Goal: Understand process/instructions: Learn how to perform a task or action

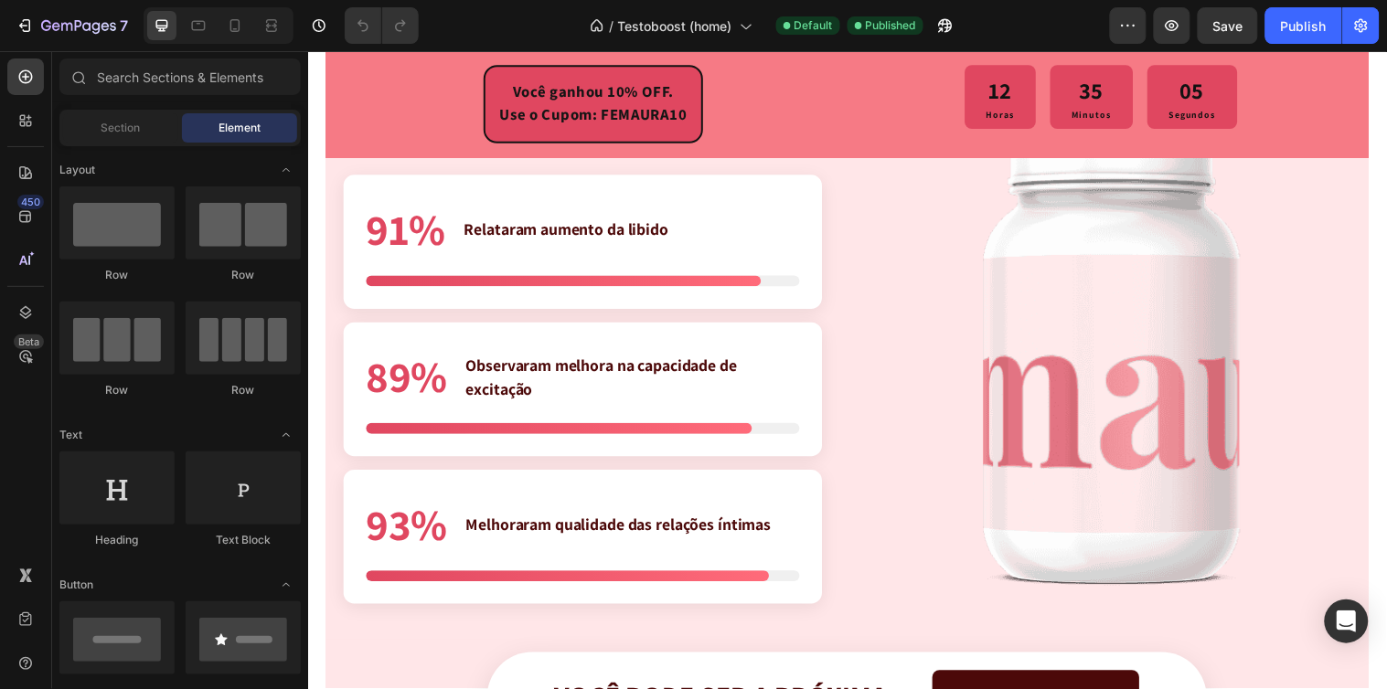
scroll to position [4874, 0]
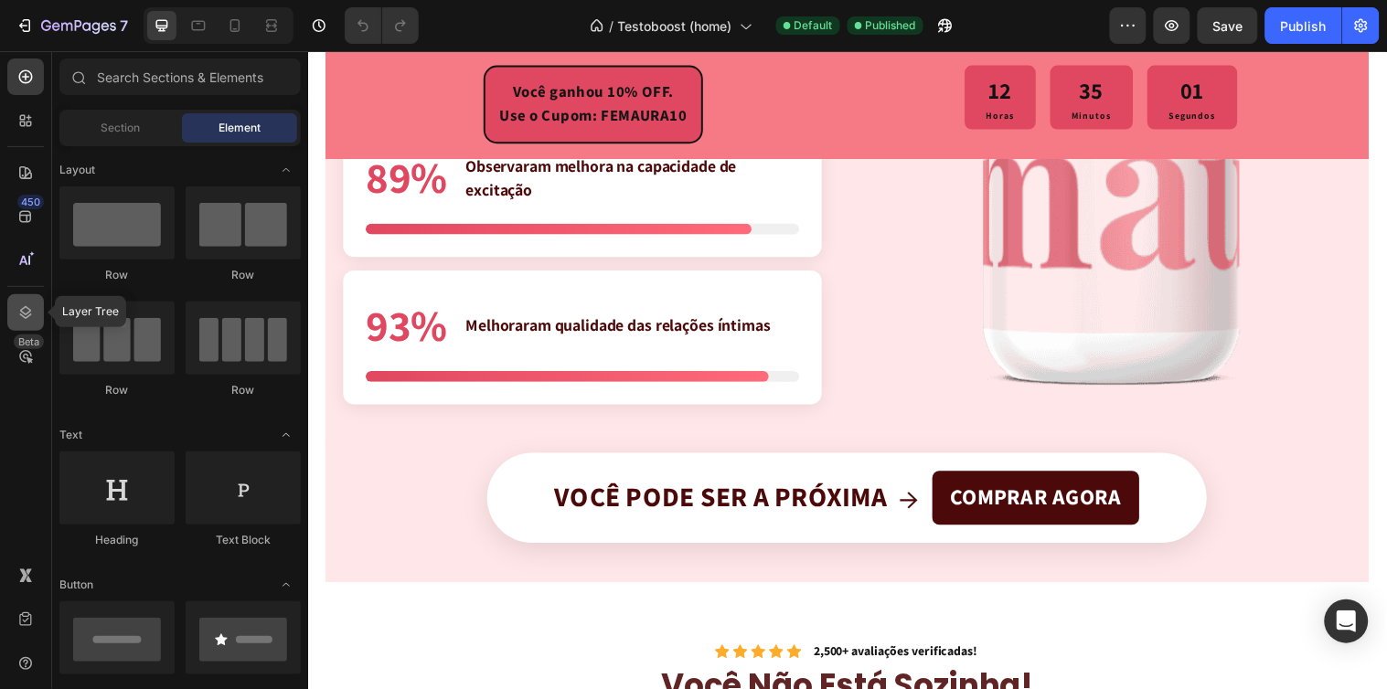
click at [18, 304] on icon at bounding box center [25, 312] width 18 height 18
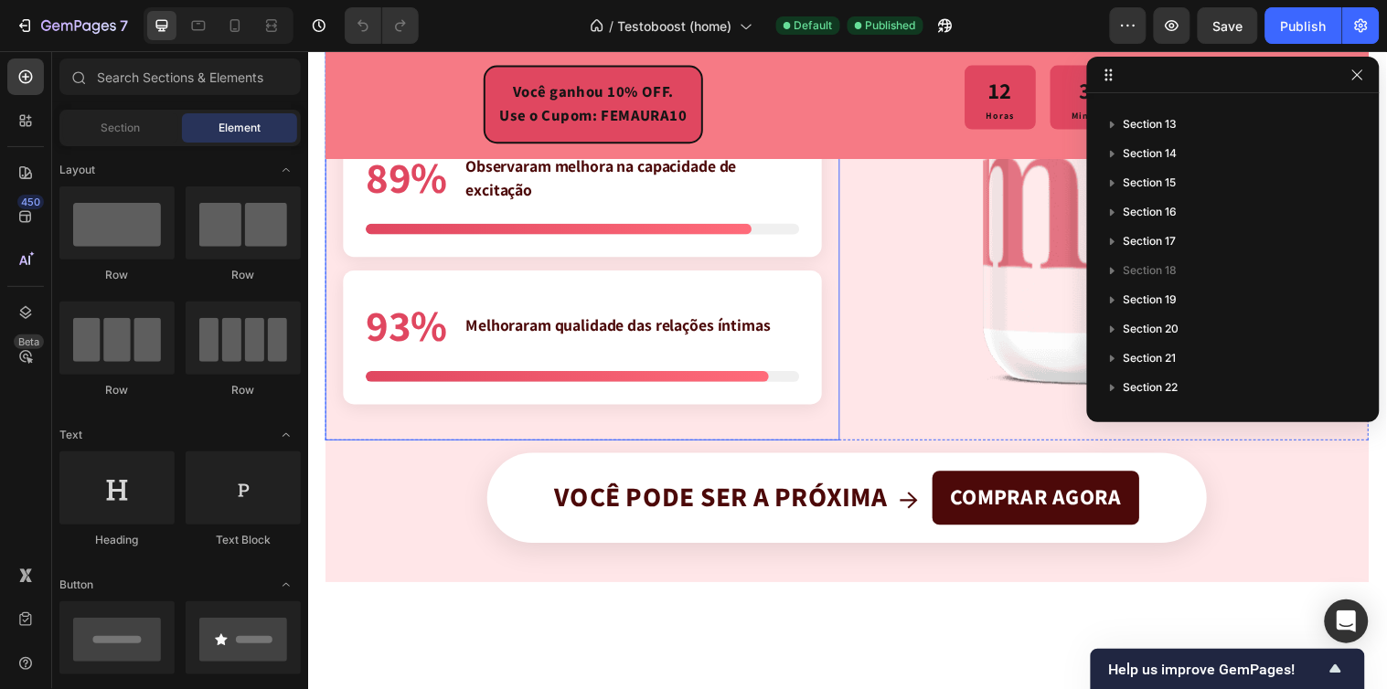
scroll to position [4672, 0]
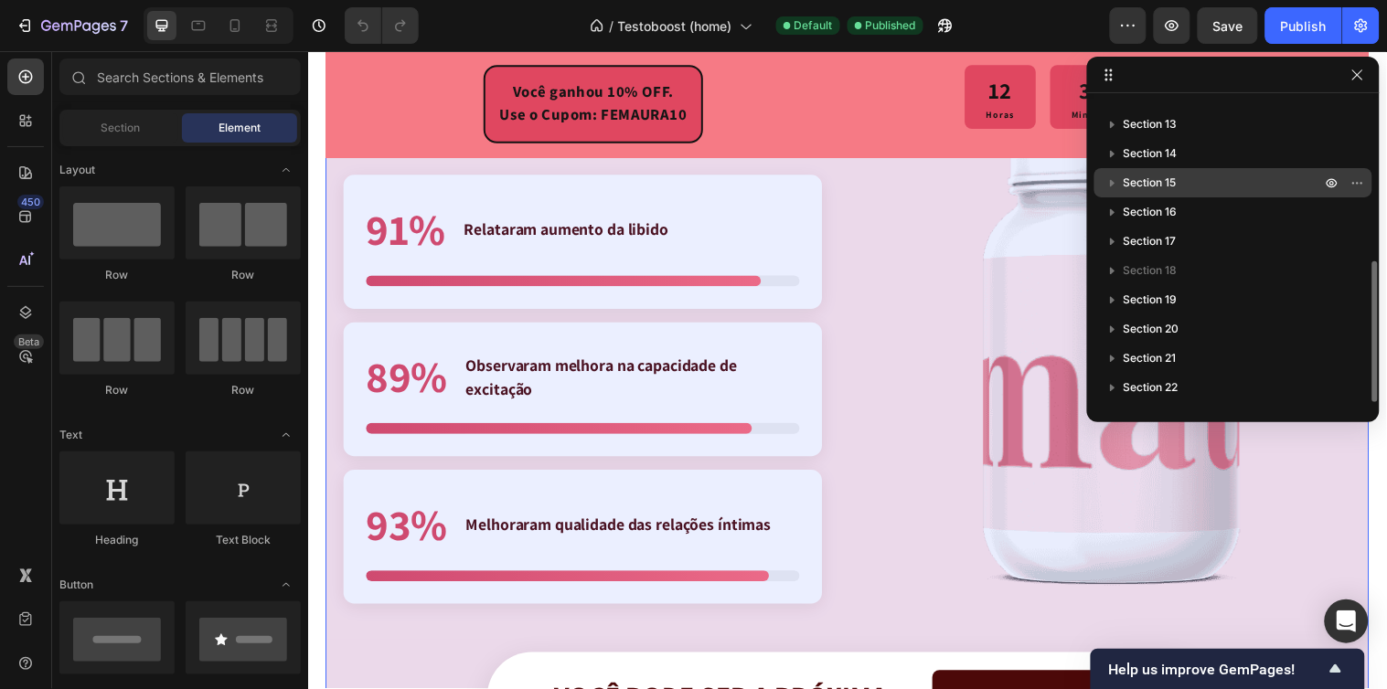
click at [1207, 178] on p "Section 15" at bounding box center [1223, 183] width 201 height 18
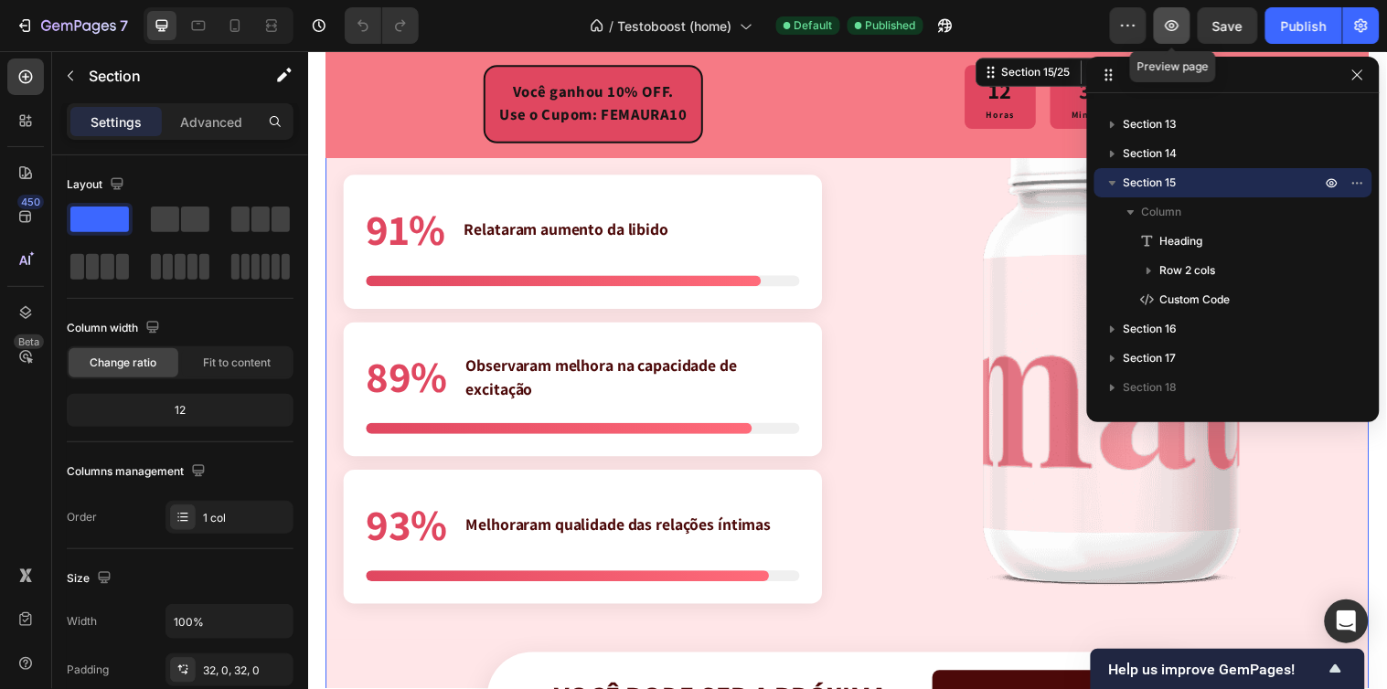
click at [1181, 23] on icon "button" at bounding box center [1172, 25] width 18 height 18
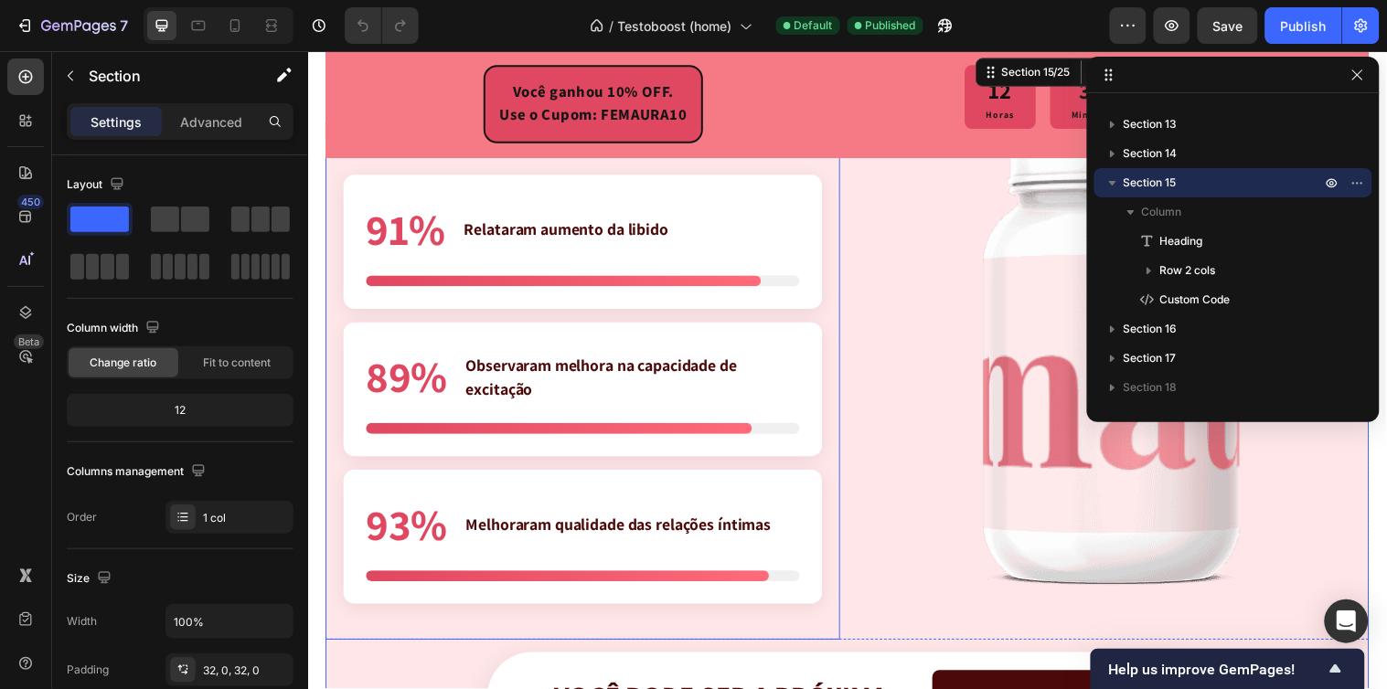
click at [729, 241] on div "Relataram aumento da libido" at bounding box center [636, 231] width 341 height 25
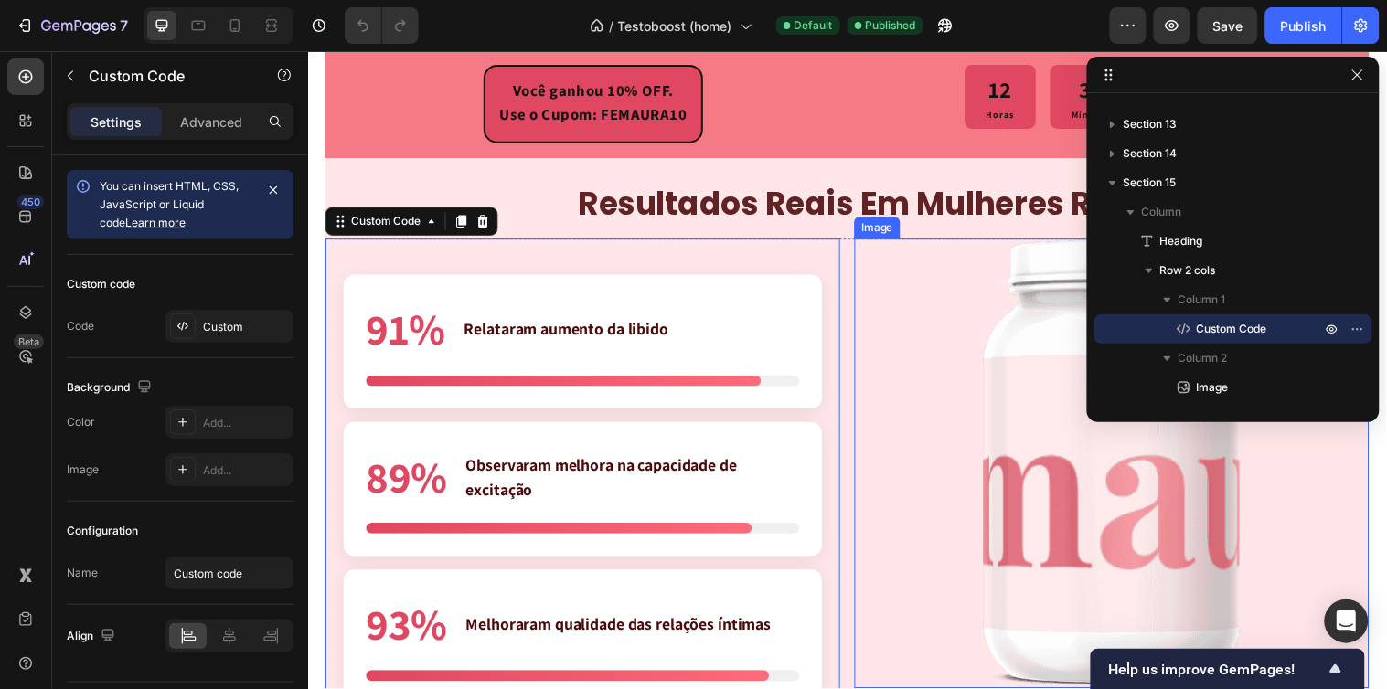
scroll to position [4773, 0]
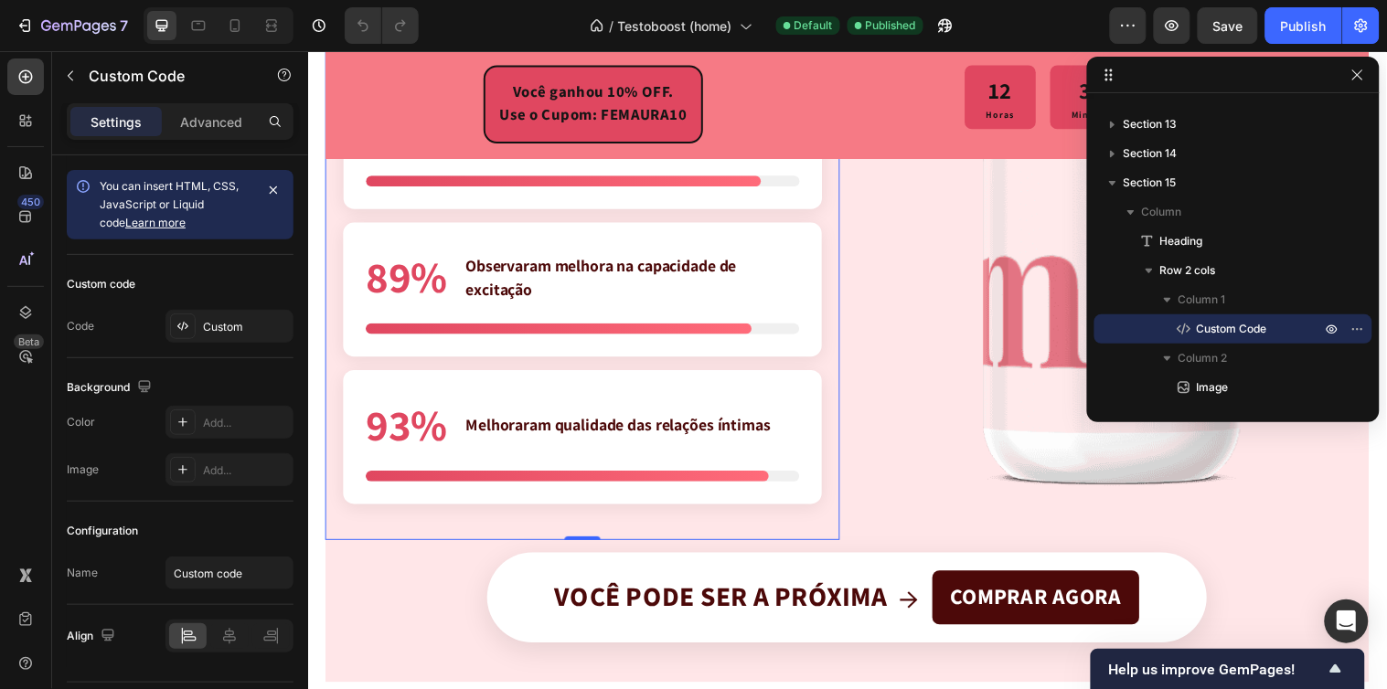
click at [831, 499] on section "91% Relataram aumento da libido 89% Observaram melhora na capacidade de excitaç…" at bounding box center [586, 292] width 523 height 509
click at [1185, 324] on icon at bounding box center [1184, 329] width 18 height 18
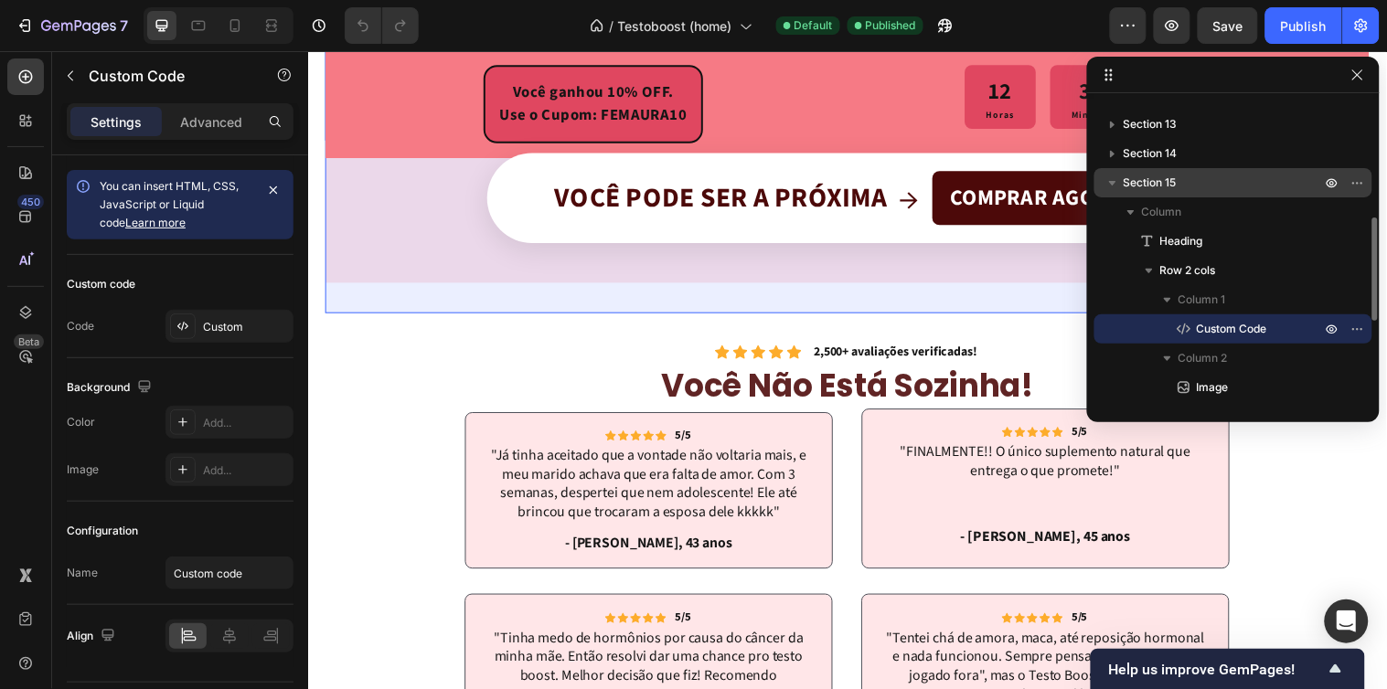
click at [1154, 192] on div "Section 15" at bounding box center [1232, 182] width 263 height 29
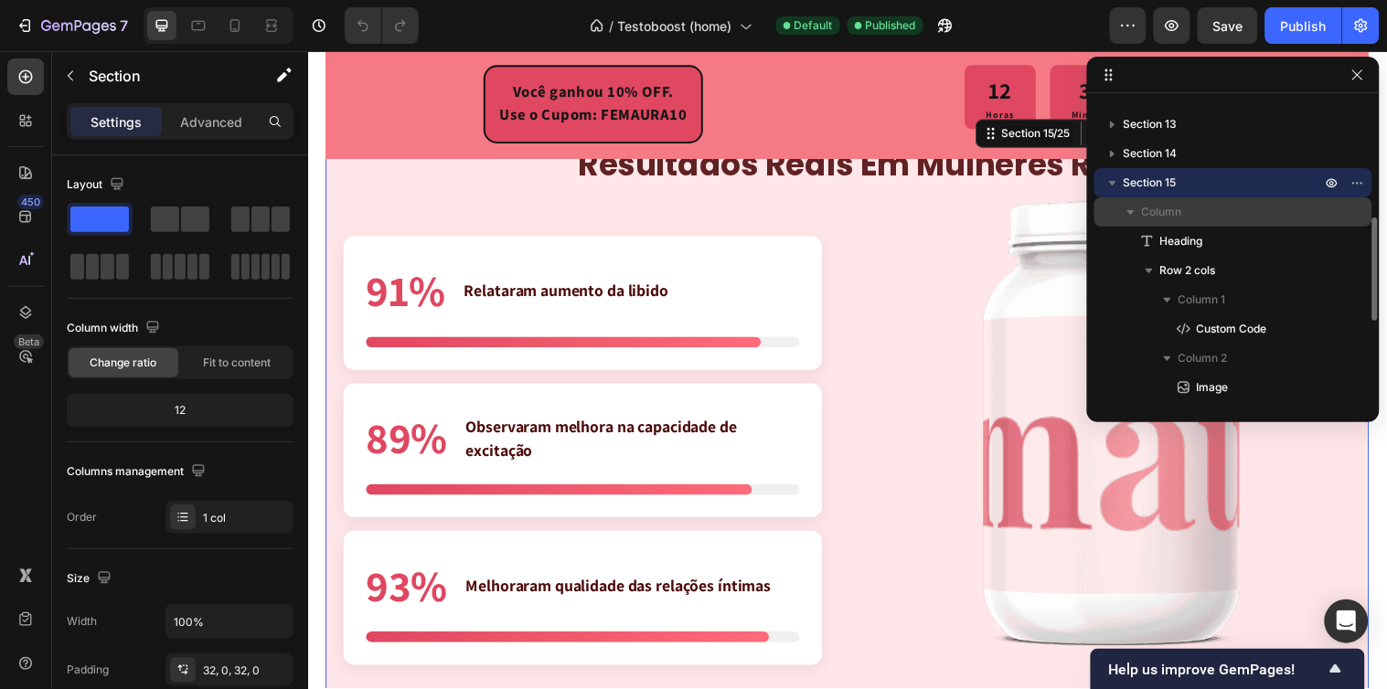
scroll to position [240, 0]
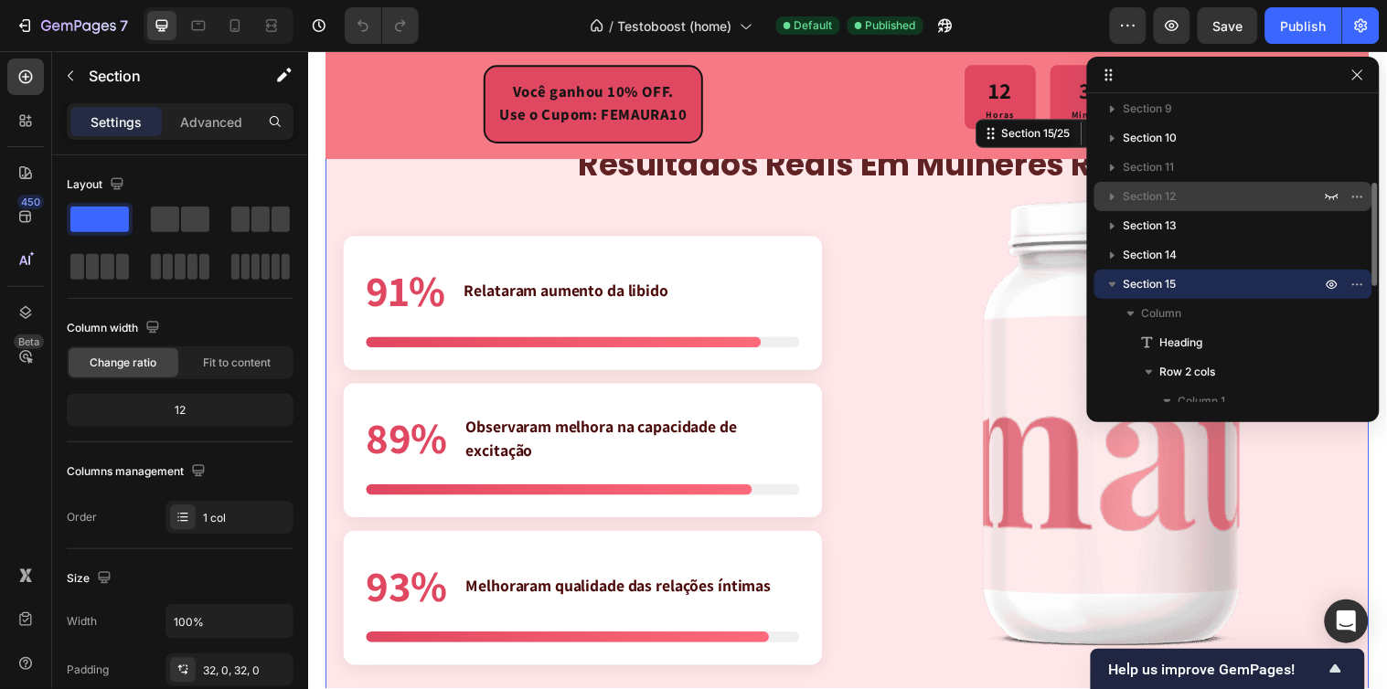
click at [1216, 195] on p "Section 12" at bounding box center [1223, 196] width 201 height 18
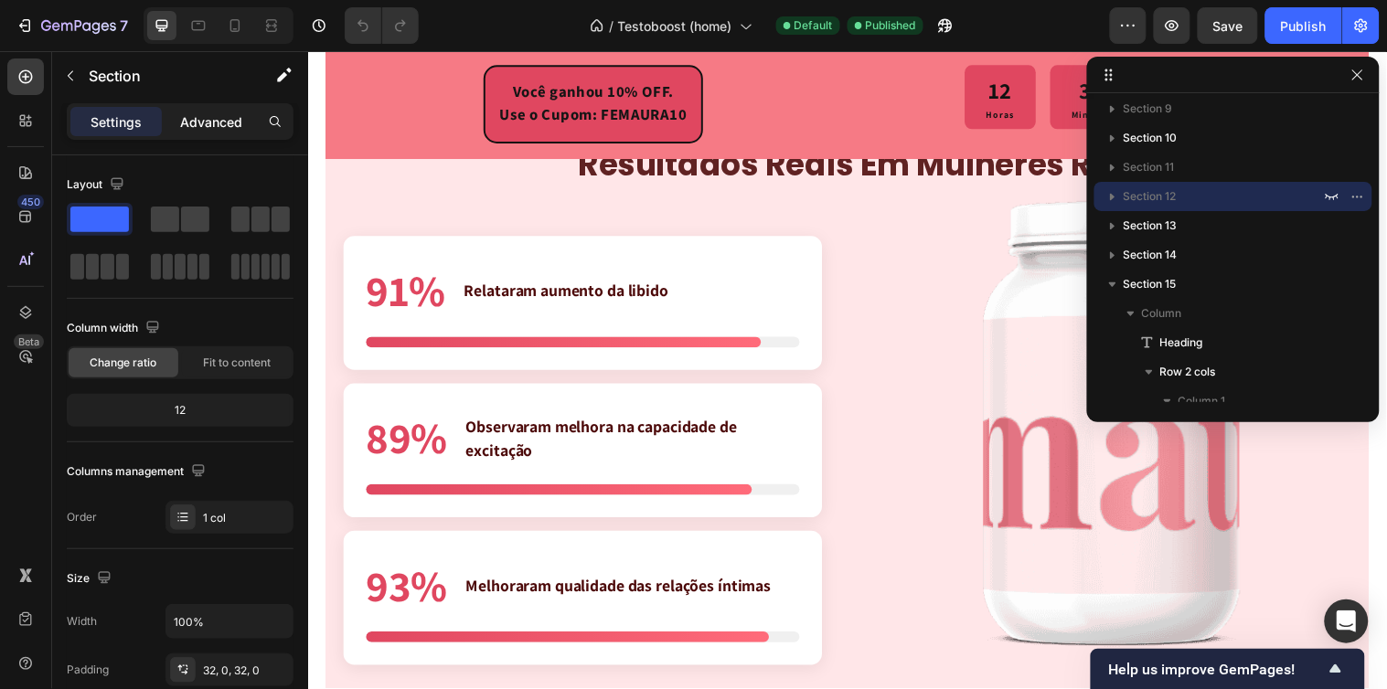
click at [211, 119] on p "Advanced" at bounding box center [211, 121] width 62 height 19
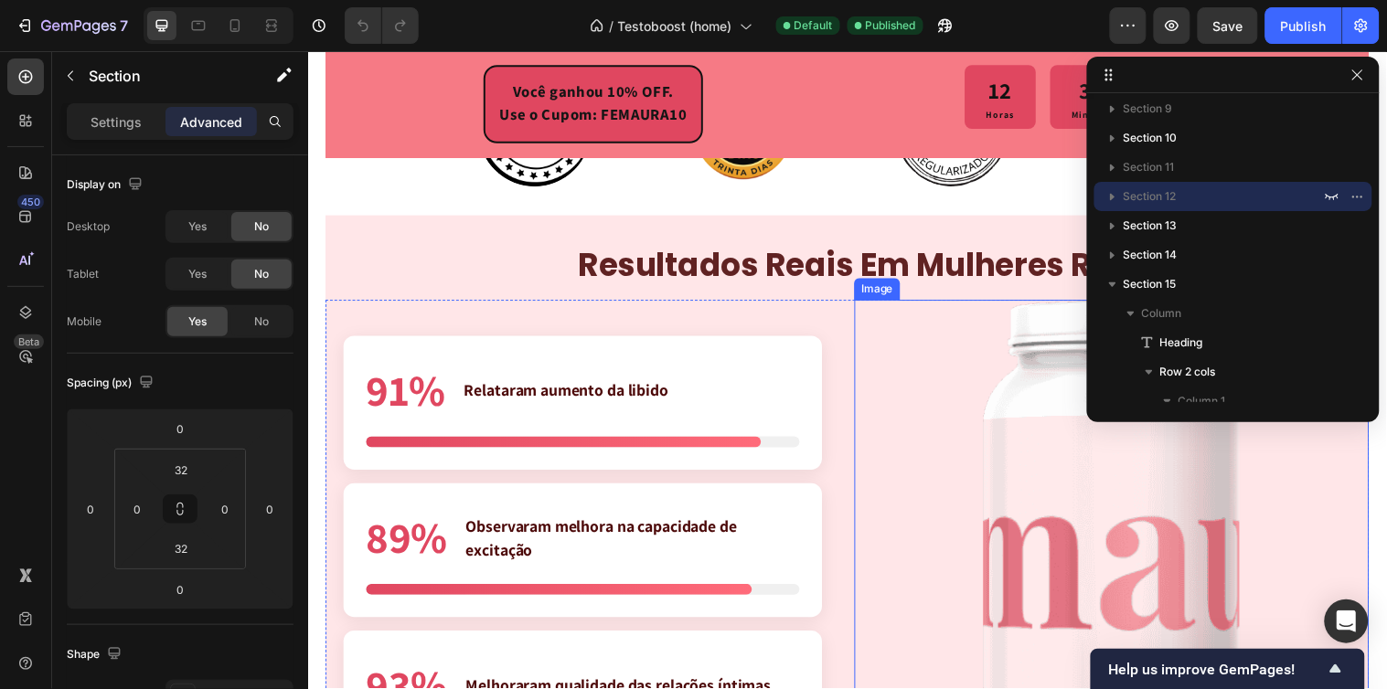
scroll to position [4407, 0]
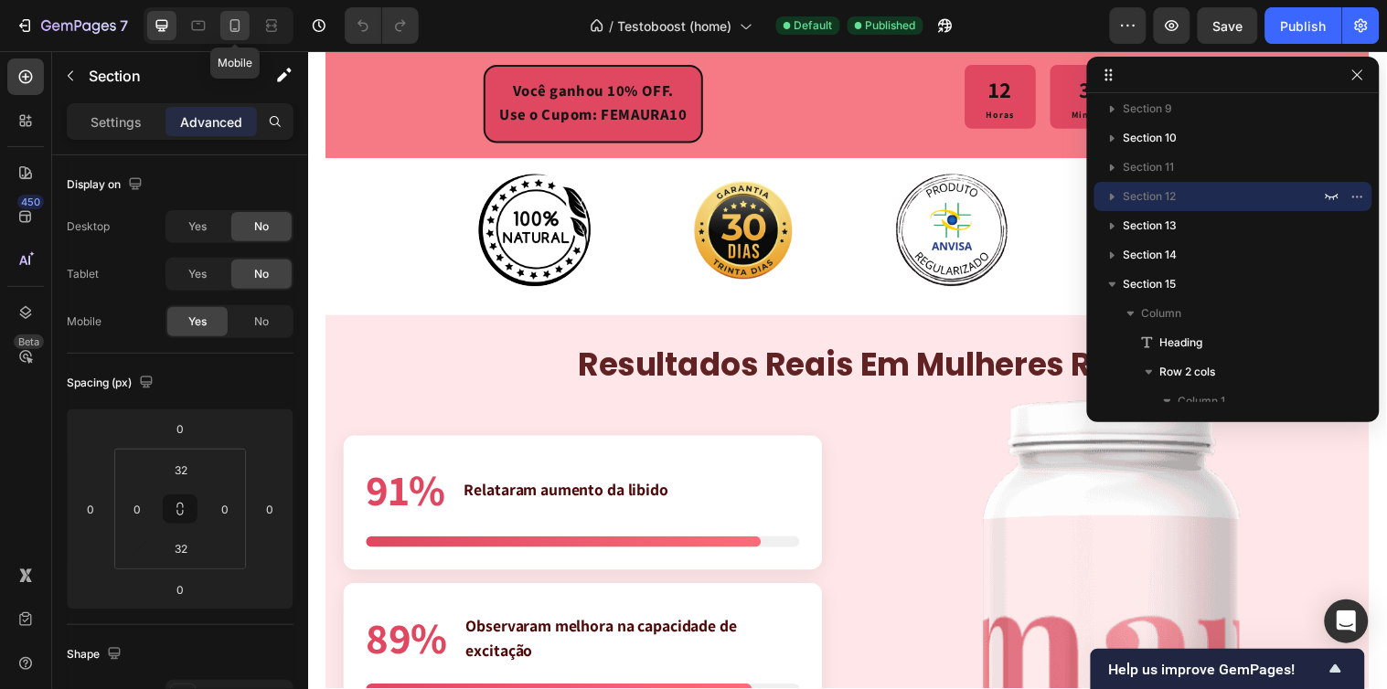
click at [233, 26] on icon at bounding box center [235, 25] width 18 height 18
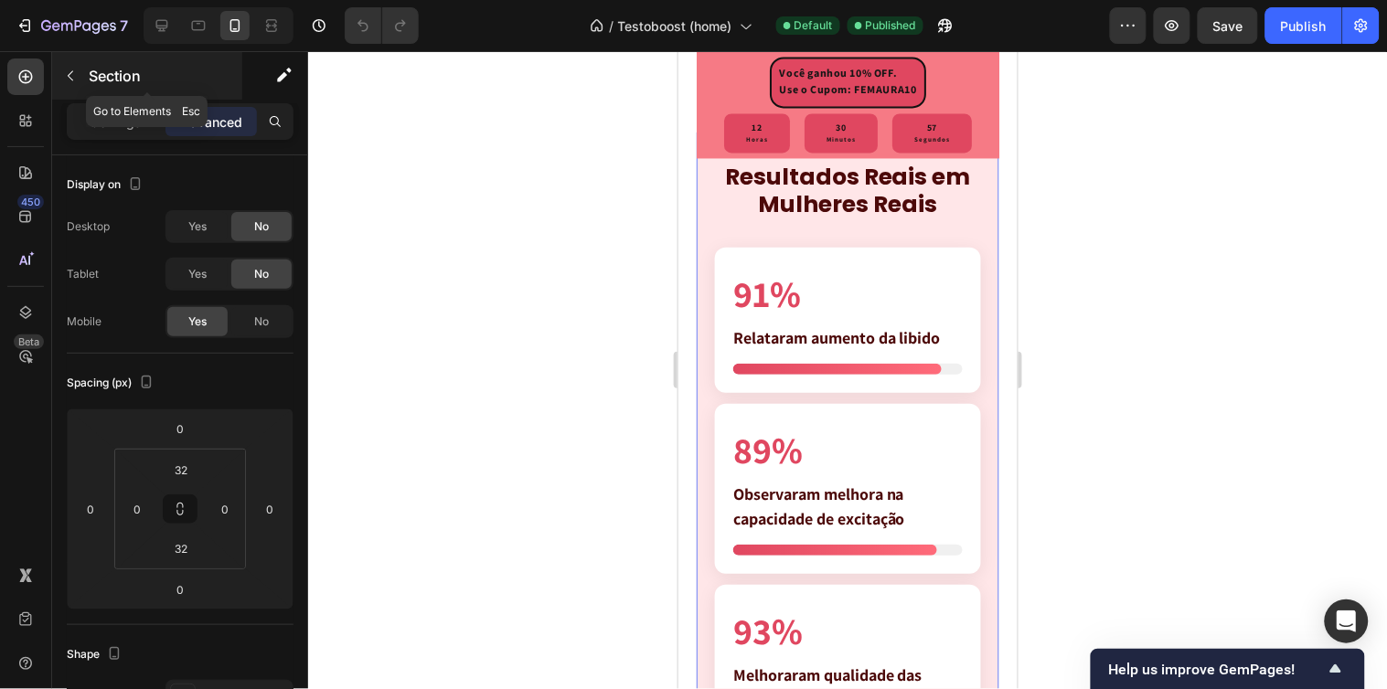
scroll to position [4741, 0]
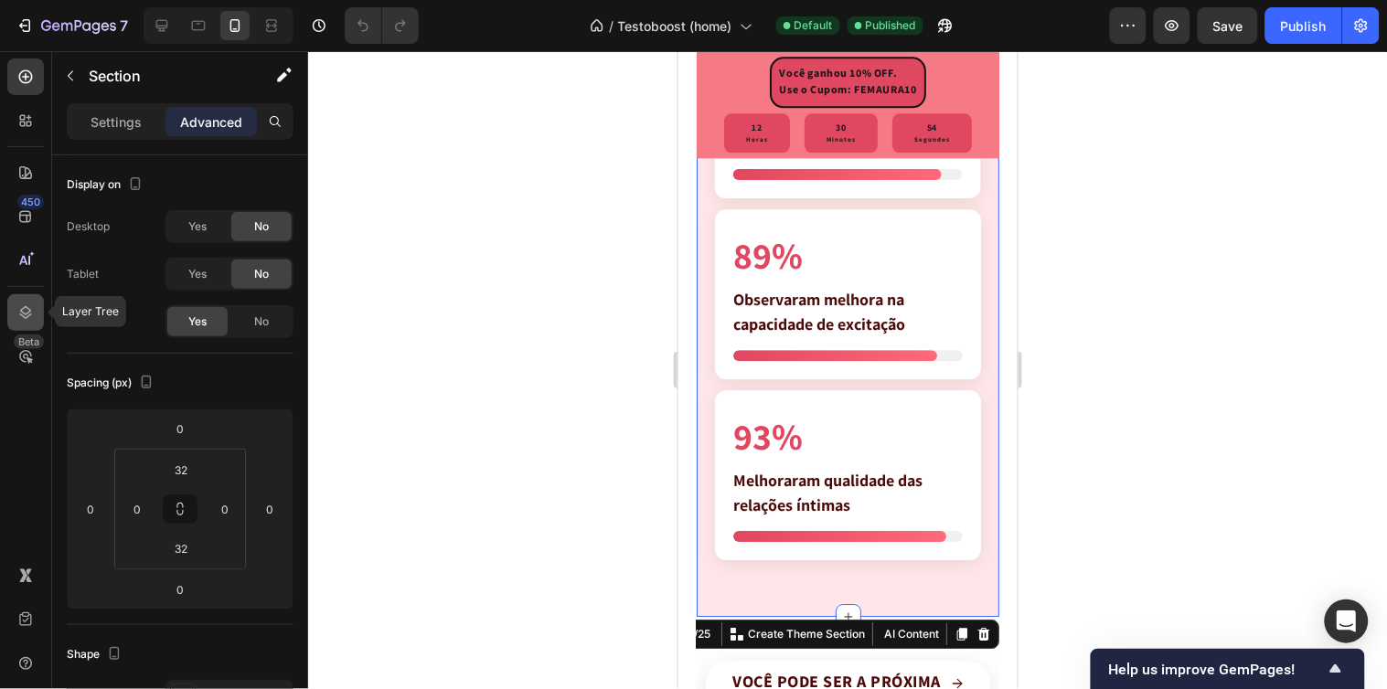
click at [14, 303] on div at bounding box center [25, 312] width 37 height 37
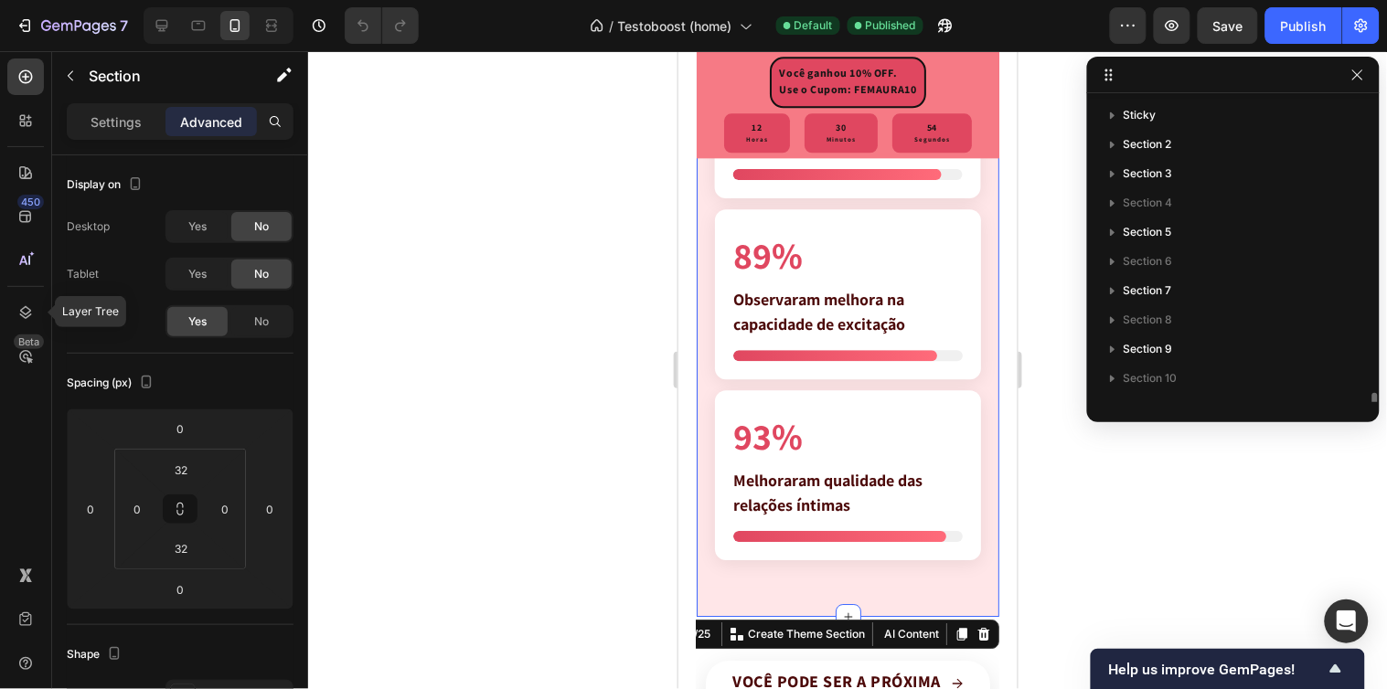
scroll to position [199, 0]
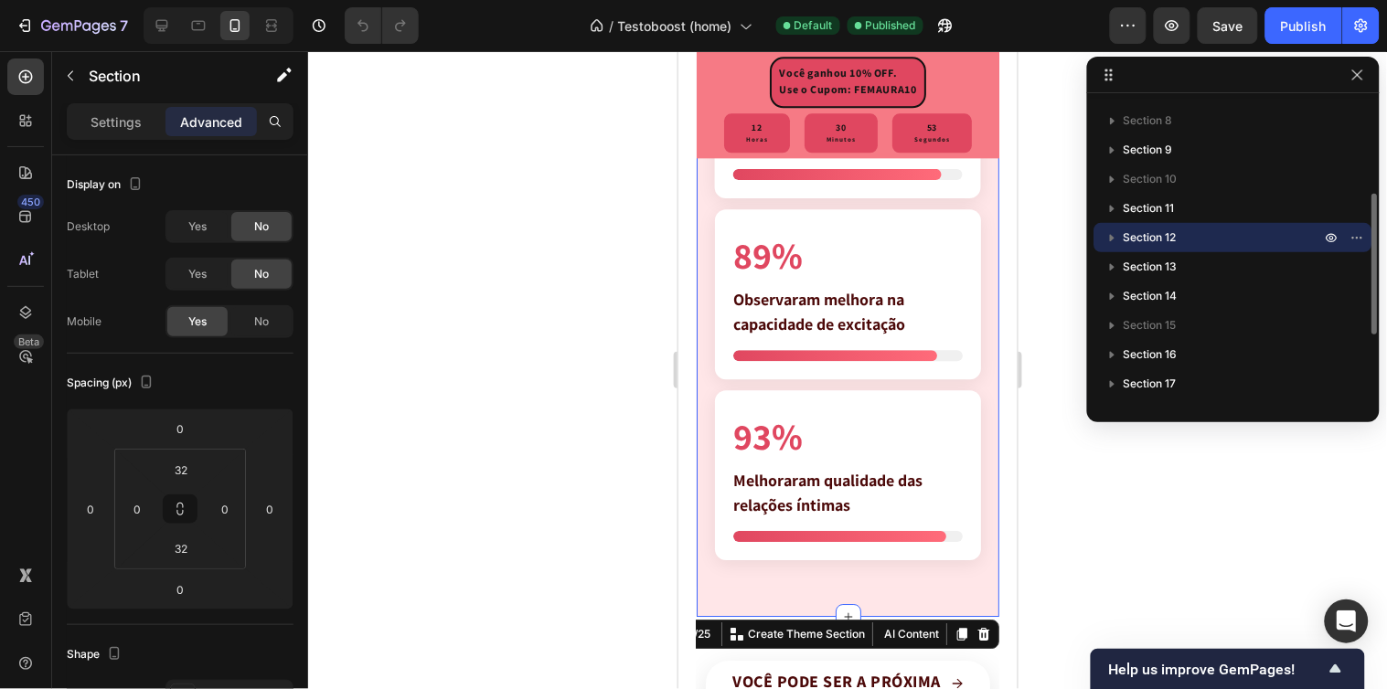
click at [1207, 232] on p "Section 12" at bounding box center [1223, 238] width 201 height 18
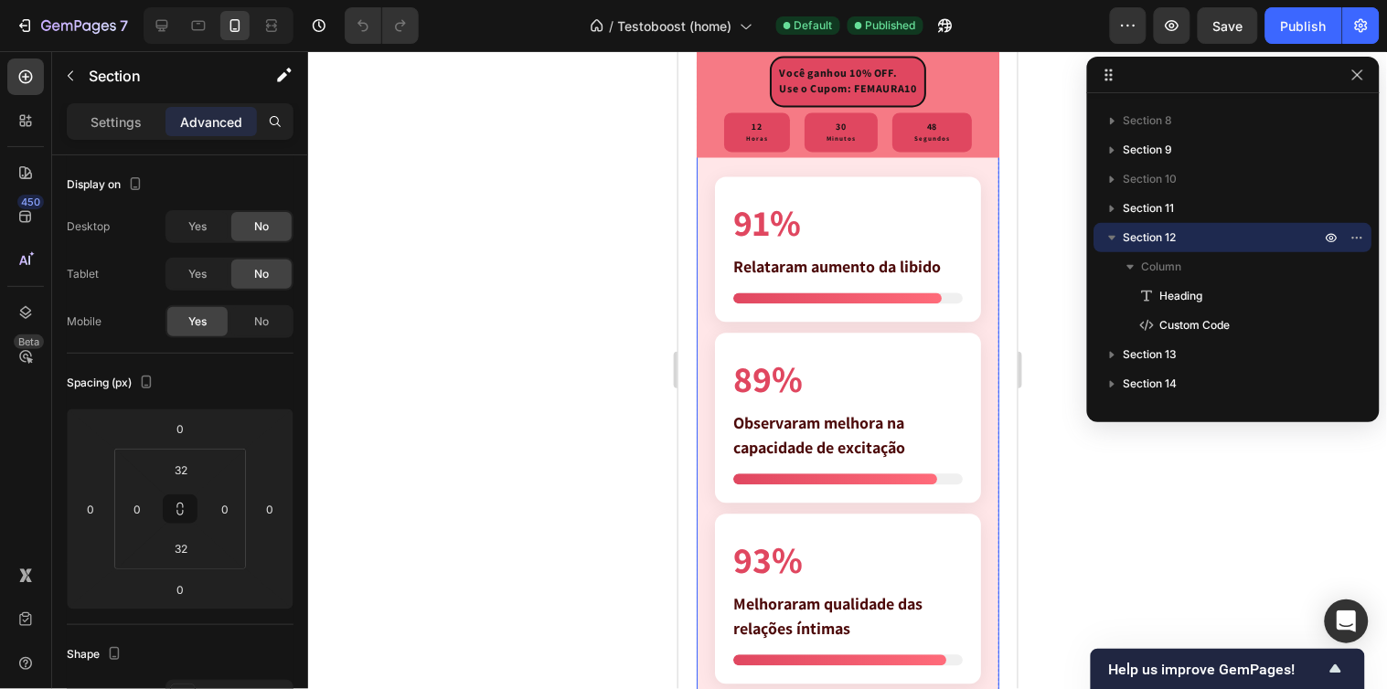
scroll to position [4437, 0]
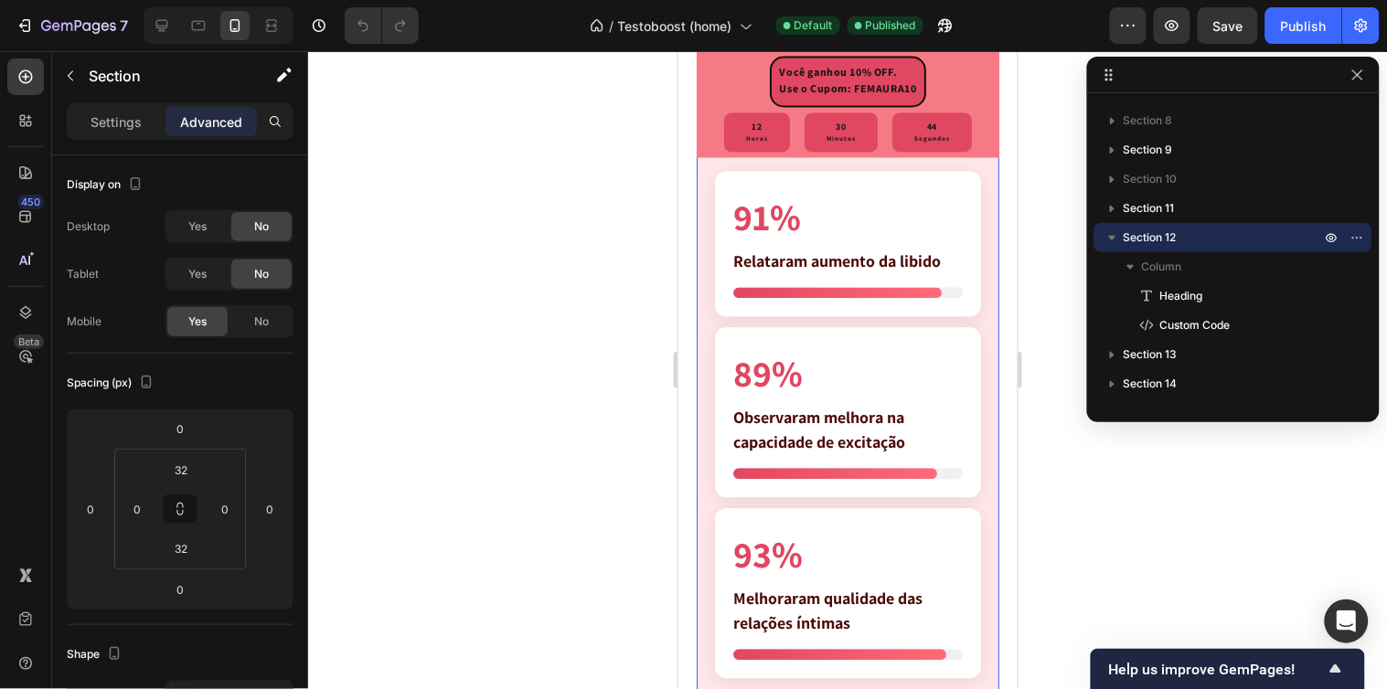
click at [706, 307] on div "Resultados Reais em Mulheres Reais Heading 91% Relataram aumento da libido 89% …" at bounding box center [847, 395] width 303 height 679
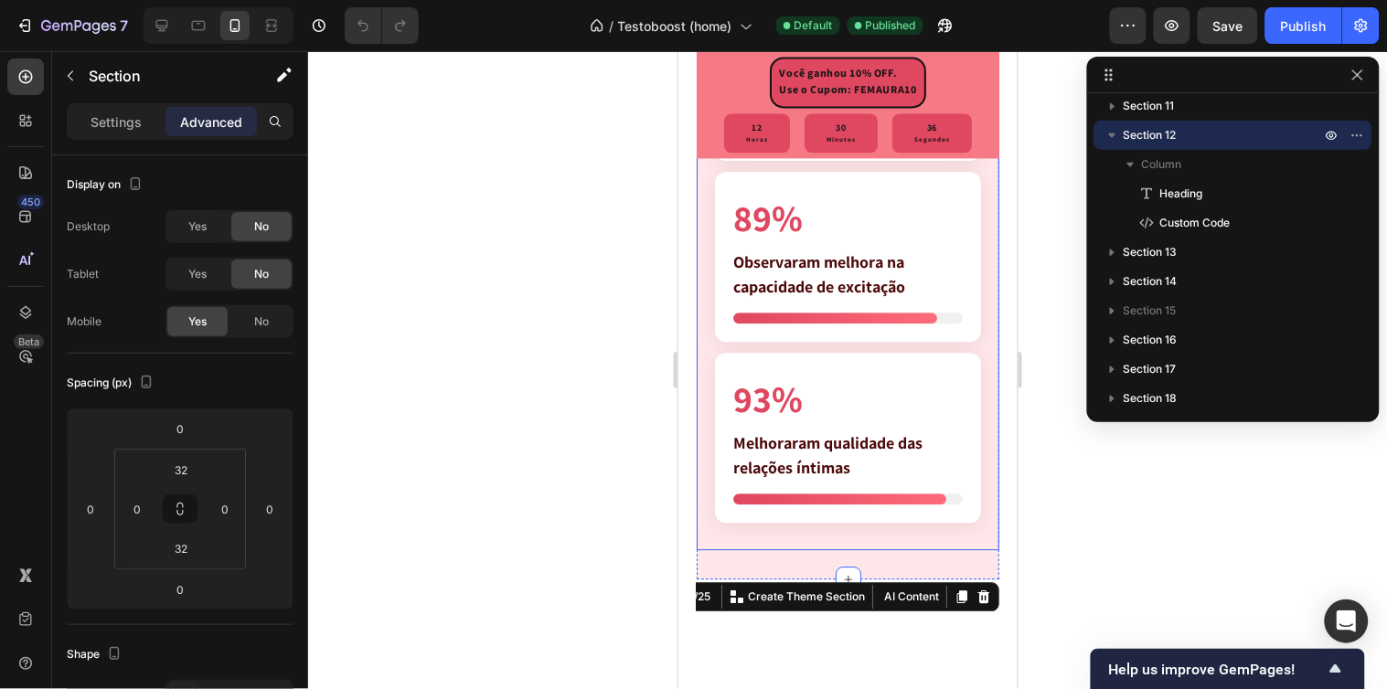
scroll to position [4640, 0]
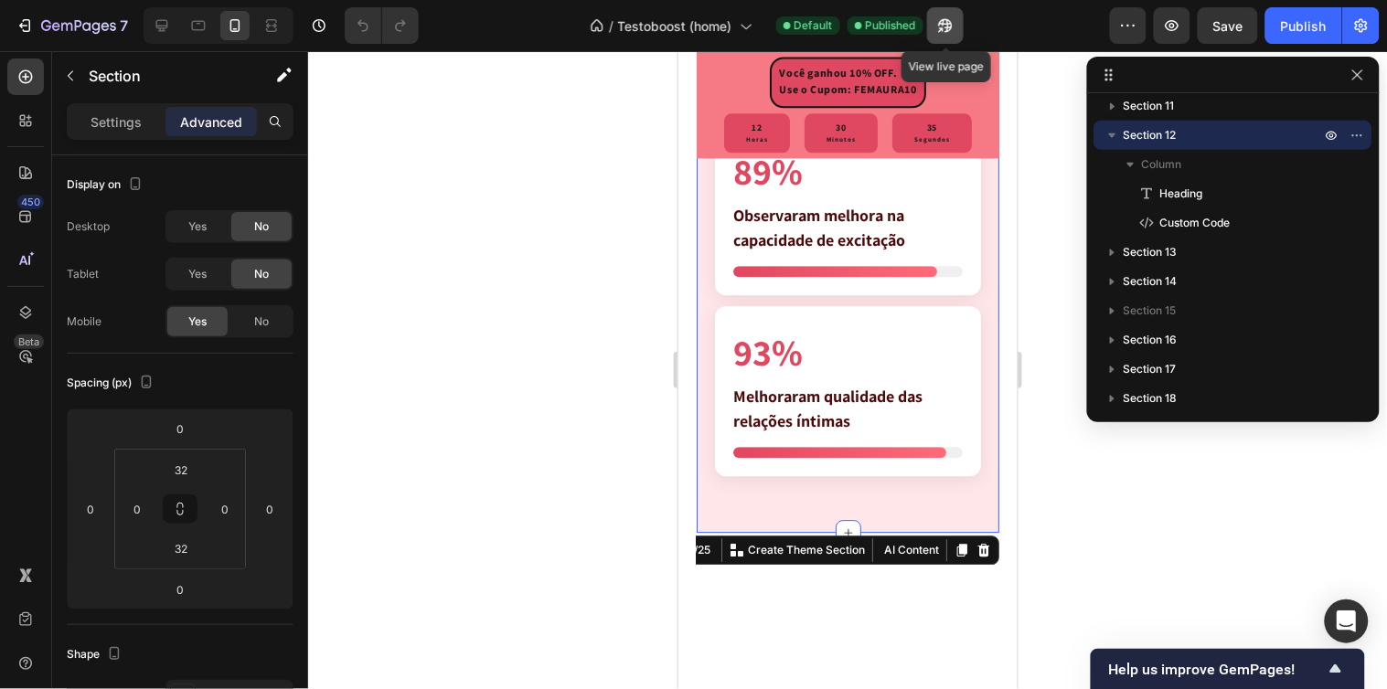
click at [939, 21] on icon "button" at bounding box center [945, 25] width 18 height 18
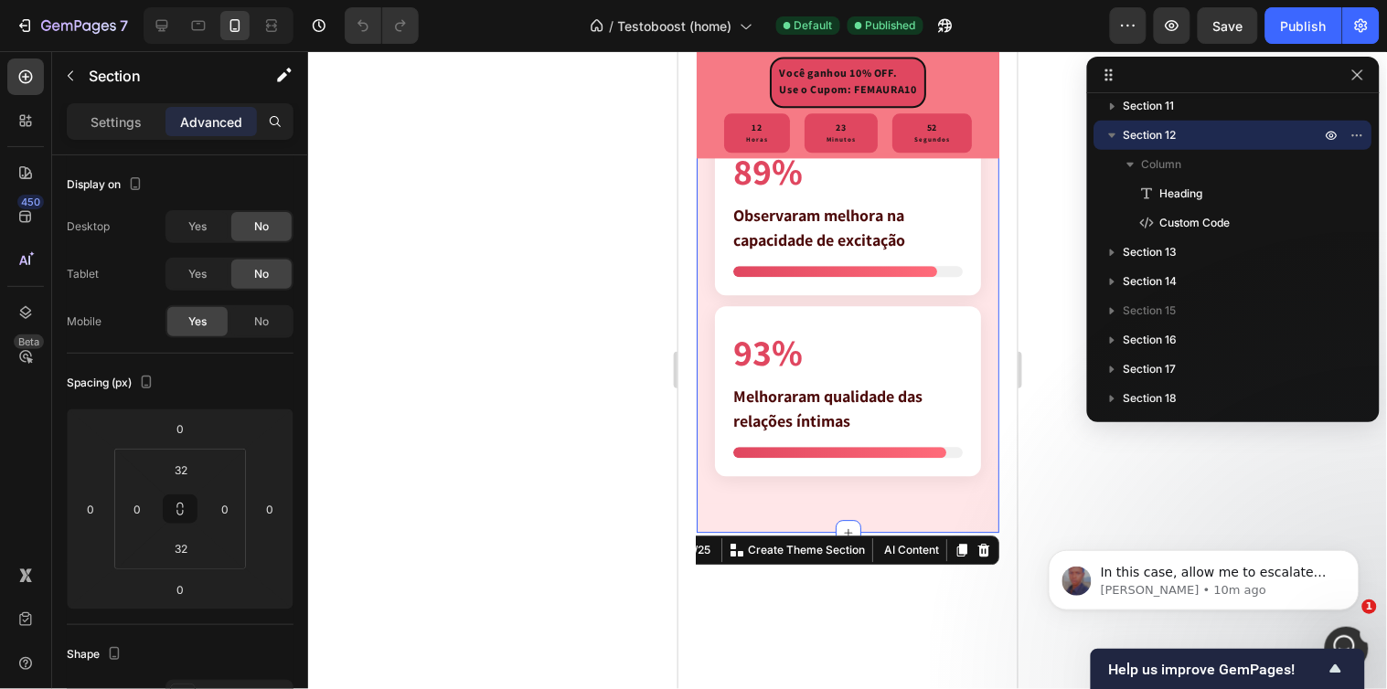
scroll to position [0, 0]
